Goal: Task Accomplishment & Management: Complete application form

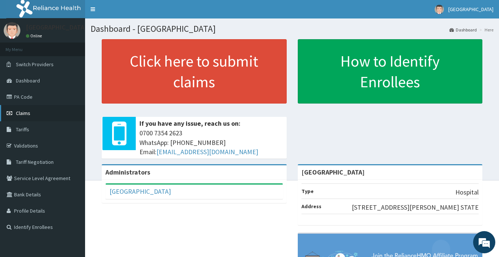
click at [22, 114] on span "Claims" at bounding box center [23, 113] width 14 height 7
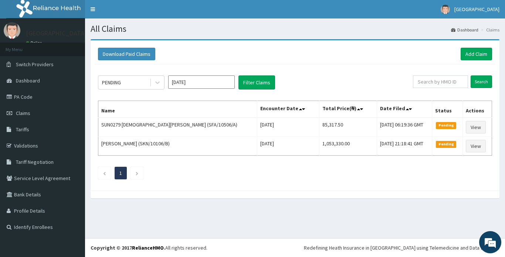
click at [198, 83] on input "[DATE]" at bounding box center [201, 81] width 67 height 13
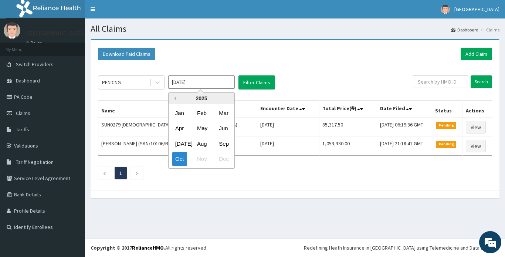
click at [175, 98] on button "Previous Year" at bounding box center [174, 99] width 4 height 4
click at [222, 159] on div "Dec" at bounding box center [223, 159] width 15 height 14
type input "Dec 2024"
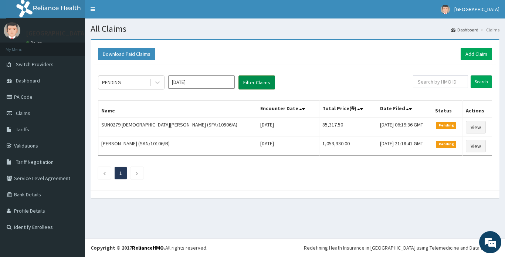
click at [257, 81] on button "Filter Claims" at bounding box center [257, 82] width 37 height 14
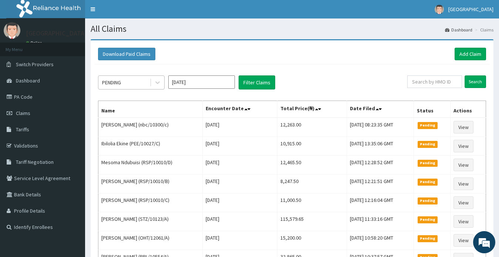
click at [131, 84] on div "PENDING" at bounding box center [123, 83] width 51 height 12
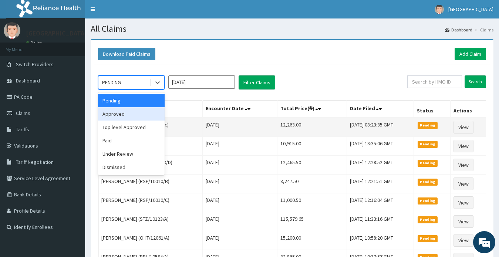
click at [117, 118] on div "Approved" at bounding box center [131, 113] width 67 height 13
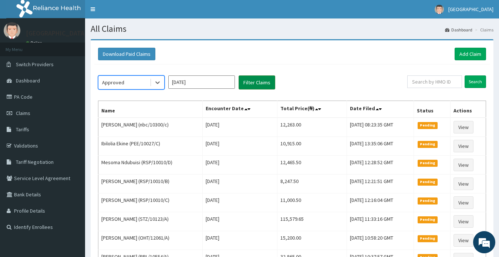
click at [252, 82] on button "Filter Claims" at bounding box center [257, 82] width 37 height 14
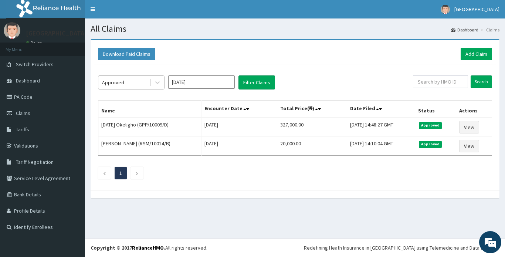
click at [127, 81] on div "Approved" at bounding box center [123, 83] width 51 height 12
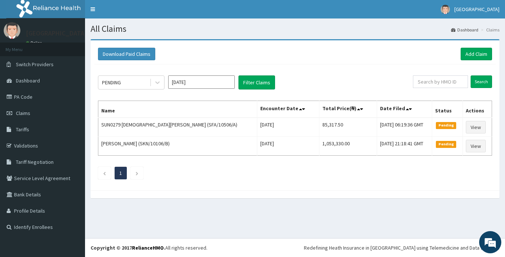
click at [478, 172] on ul "1" at bounding box center [295, 173] width 394 height 13
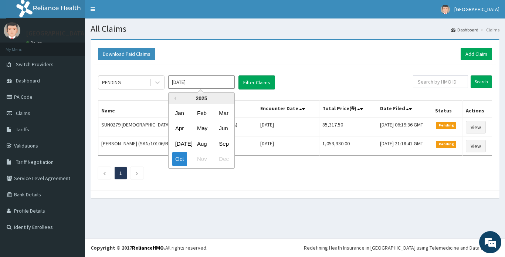
click at [201, 85] on input "Oct 2025" at bounding box center [201, 81] width 67 height 13
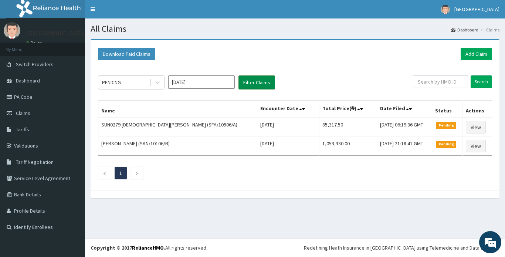
click at [254, 83] on button "Filter Claims" at bounding box center [257, 82] width 37 height 14
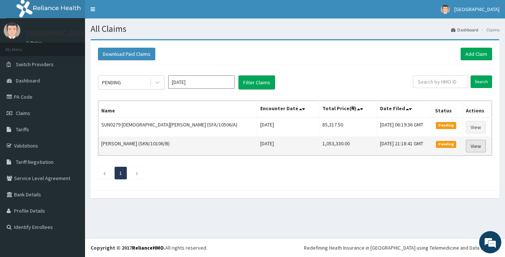
click at [473, 146] on link "View" at bounding box center [476, 146] width 20 height 13
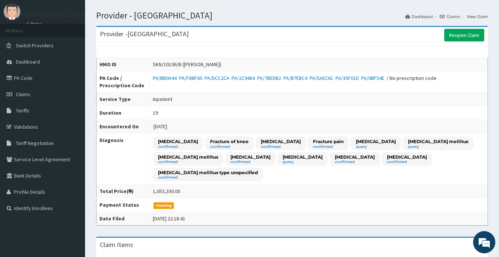
scroll to position [37, 0]
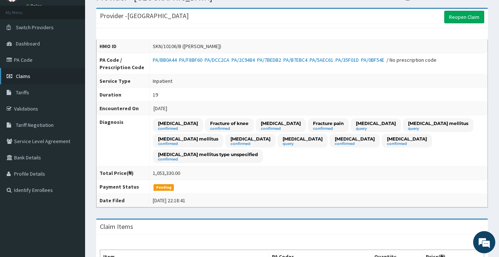
click at [23, 75] on span "Claims" at bounding box center [23, 76] width 14 height 7
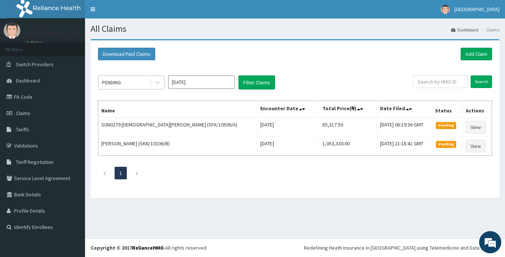
click at [125, 80] on div "PENDING" at bounding box center [123, 83] width 51 height 12
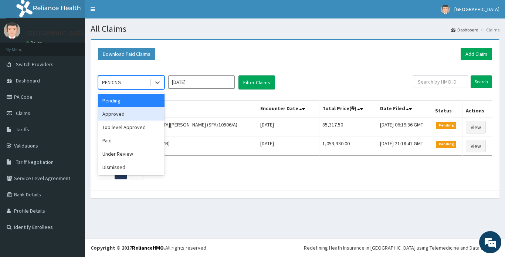
click at [113, 112] on div "Approved" at bounding box center [131, 113] width 67 height 13
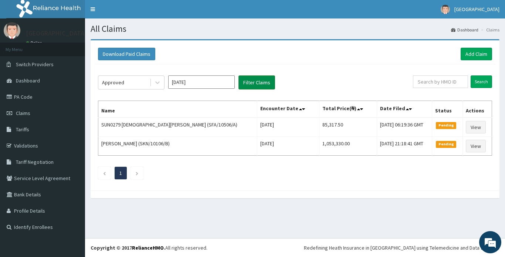
click at [249, 83] on button "Filter Claims" at bounding box center [257, 82] width 37 height 14
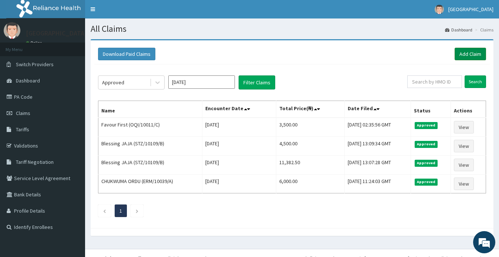
click at [466, 55] on link "Add Claim" at bounding box center [470, 54] width 31 height 13
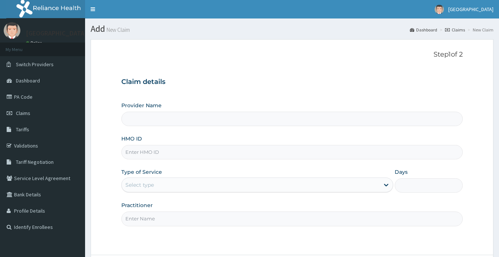
click at [179, 153] on input "HMO ID" at bounding box center [292, 152] width 342 height 14
paste input "VML/IEFC/12829"
type input "VML/IEFC/12829"
type input "[GEOGRAPHIC_DATA]"
type input "VML/IEFC/12829"
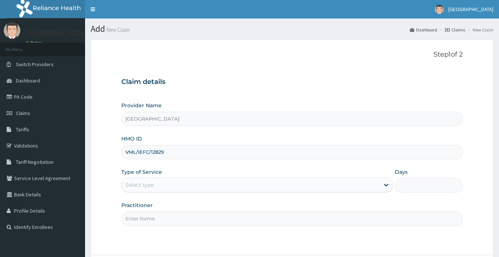
click at [156, 182] on div "Select type" at bounding box center [251, 185] width 258 height 12
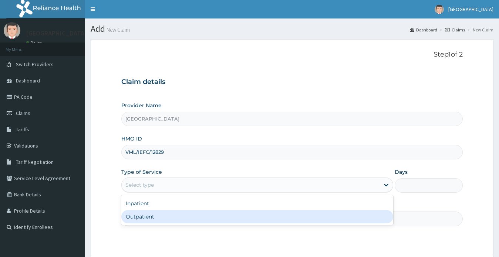
click at [154, 216] on div "Outpatient" at bounding box center [257, 216] width 272 height 13
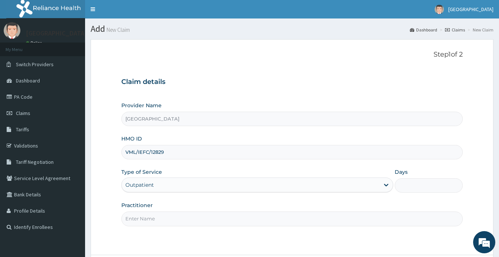
type input "1"
click at [154, 215] on input "Practitioner" at bounding box center [292, 219] width 342 height 14
type input "DR OKORIE ELJANE NGOZI"
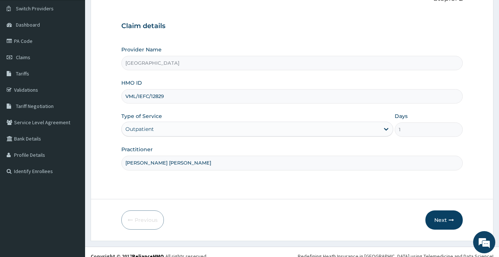
scroll to position [64, 0]
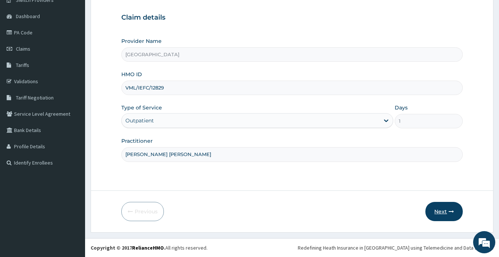
click at [441, 210] on button "Next" at bounding box center [443, 211] width 37 height 19
click at [181, 88] on input "VML/IEFC/12829" at bounding box center [292, 88] width 342 height 14
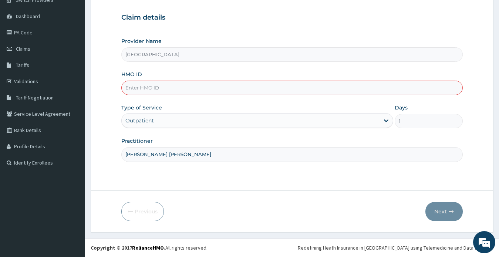
paste input "HEV/10015/B"
type input "HEV/10015/B"
click at [246, 119] on div "Outpatient" at bounding box center [251, 121] width 258 height 12
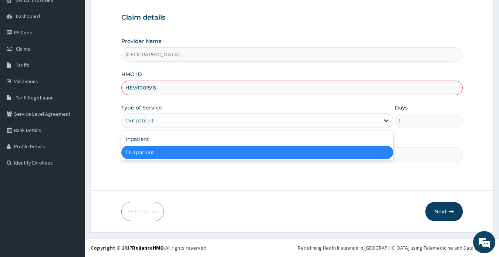
click at [228, 152] on div "Outpatient" at bounding box center [257, 152] width 272 height 13
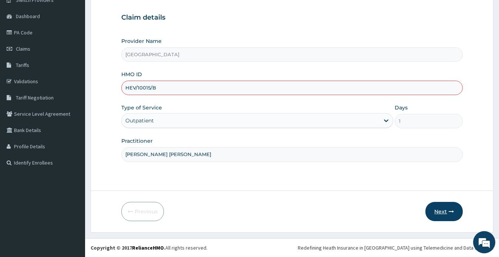
click at [438, 212] on button "Next" at bounding box center [443, 211] width 37 height 19
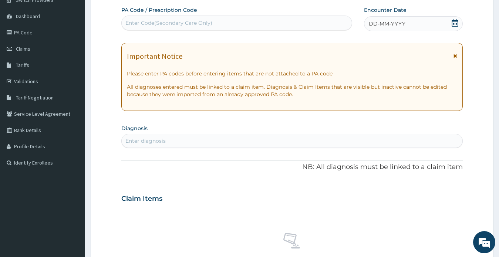
click at [456, 24] on icon at bounding box center [454, 22] width 7 height 7
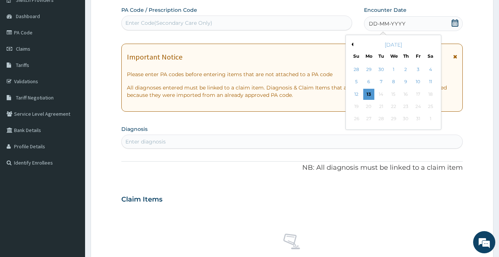
click at [353, 43] on button "Previous Month" at bounding box center [352, 45] width 4 height 4
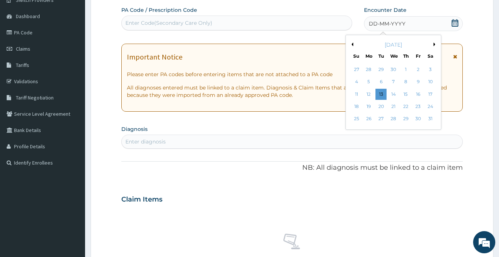
click at [353, 43] on button "Previous Month" at bounding box center [352, 45] width 4 height 4
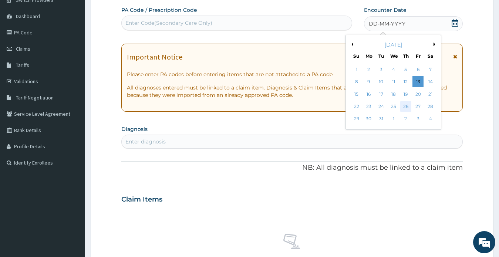
click at [405, 108] on div "26" at bounding box center [405, 106] width 11 height 11
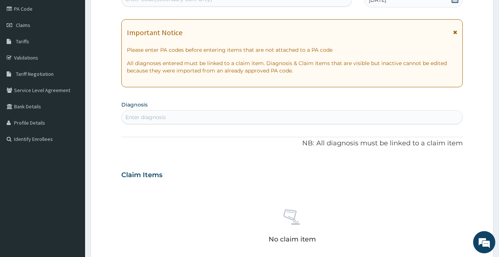
scroll to position [101, 0]
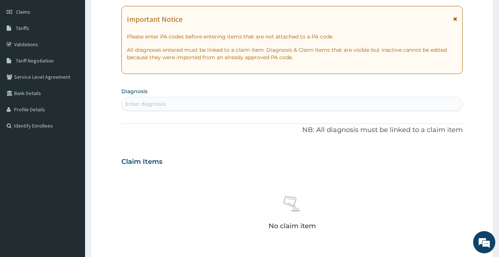
click at [222, 103] on div "Enter diagnosis" at bounding box center [292, 104] width 341 height 12
type input "ulcer"
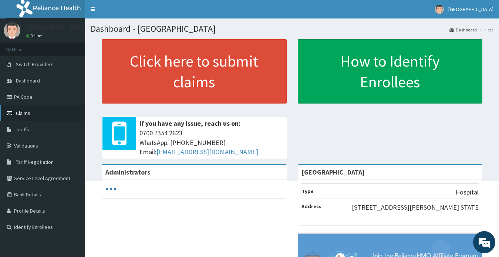
click at [22, 115] on span "Claims" at bounding box center [23, 113] width 14 height 7
click at [23, 114] on span "Claims" at bounding box center [23, 113] width 14 height 7
